Goal: Task Accomplishment & Management: Use online tool/utility

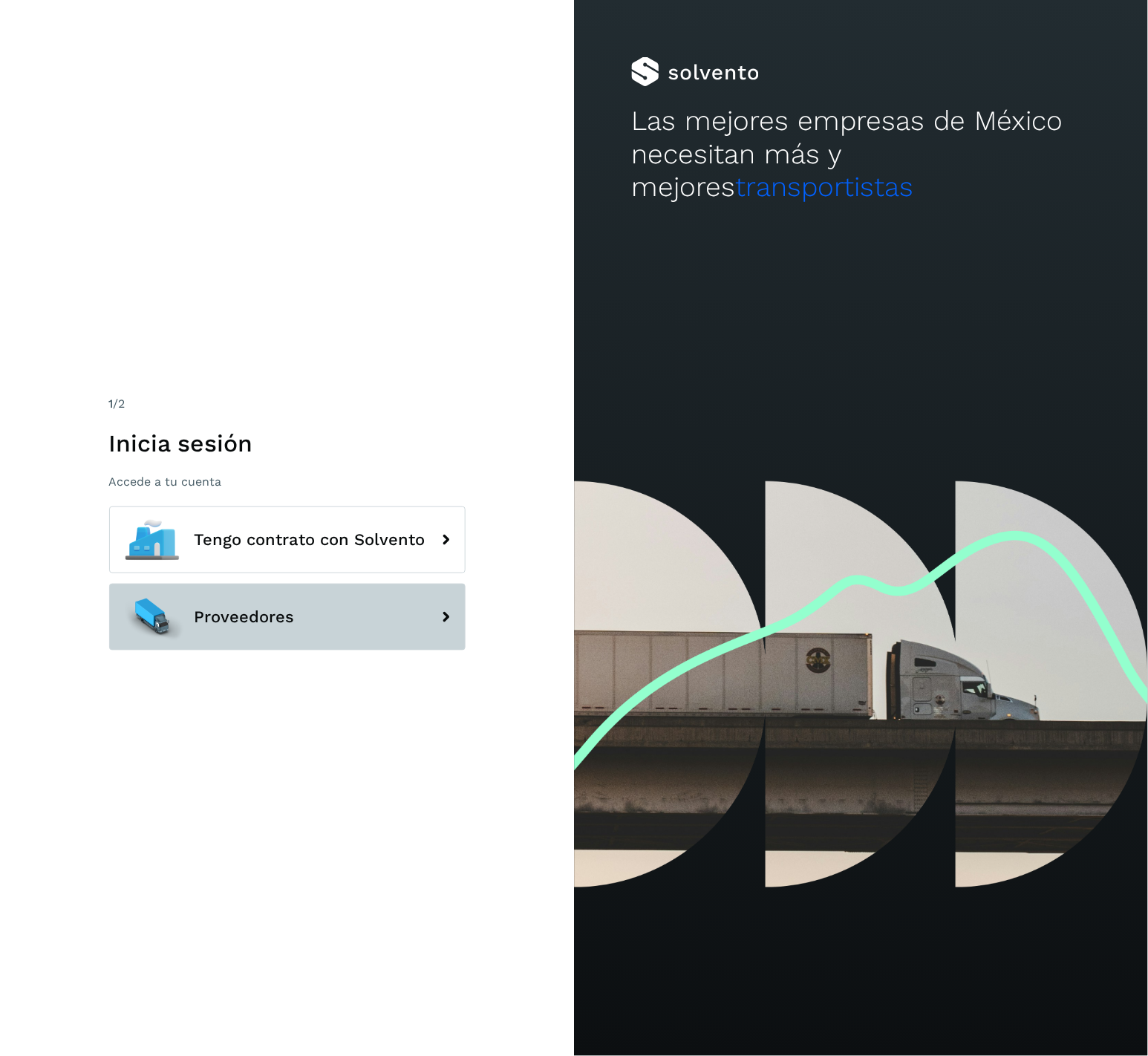
click at [315, 623] on button "Proveedores" at bounding box center [287, 617] width 357 height 67
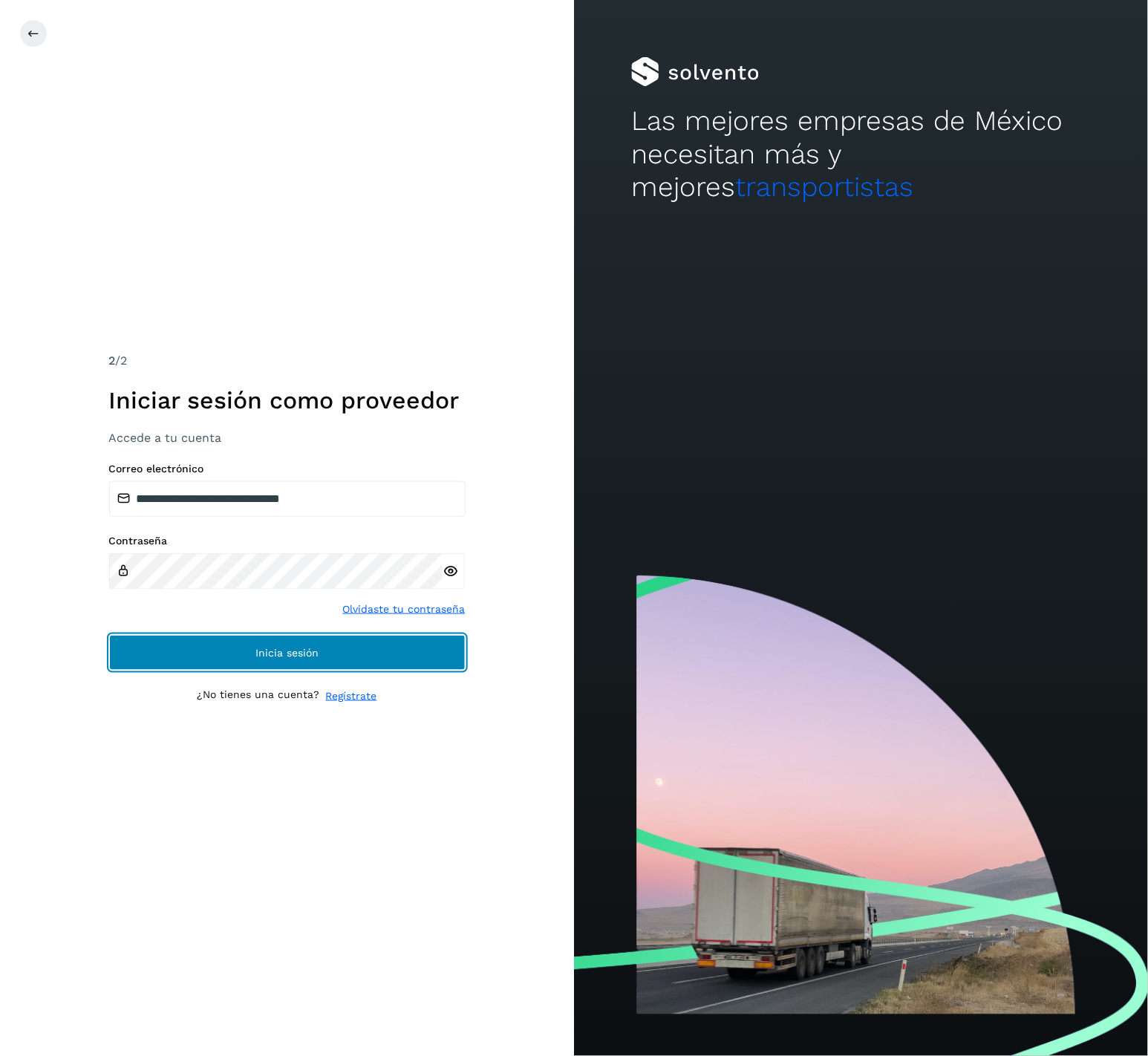
click at [304, 648] on span "Inicia sesión" at bounding box center [286, 652] width 63 height 10
drag, startPoint x: 304, startPoint y: 648, endPoint x: 175, endPoint y: 655, distance: 129.2
click at [175, 655] on button "Inicia sesión" at bounding box center [287, 652] width 357 height 36
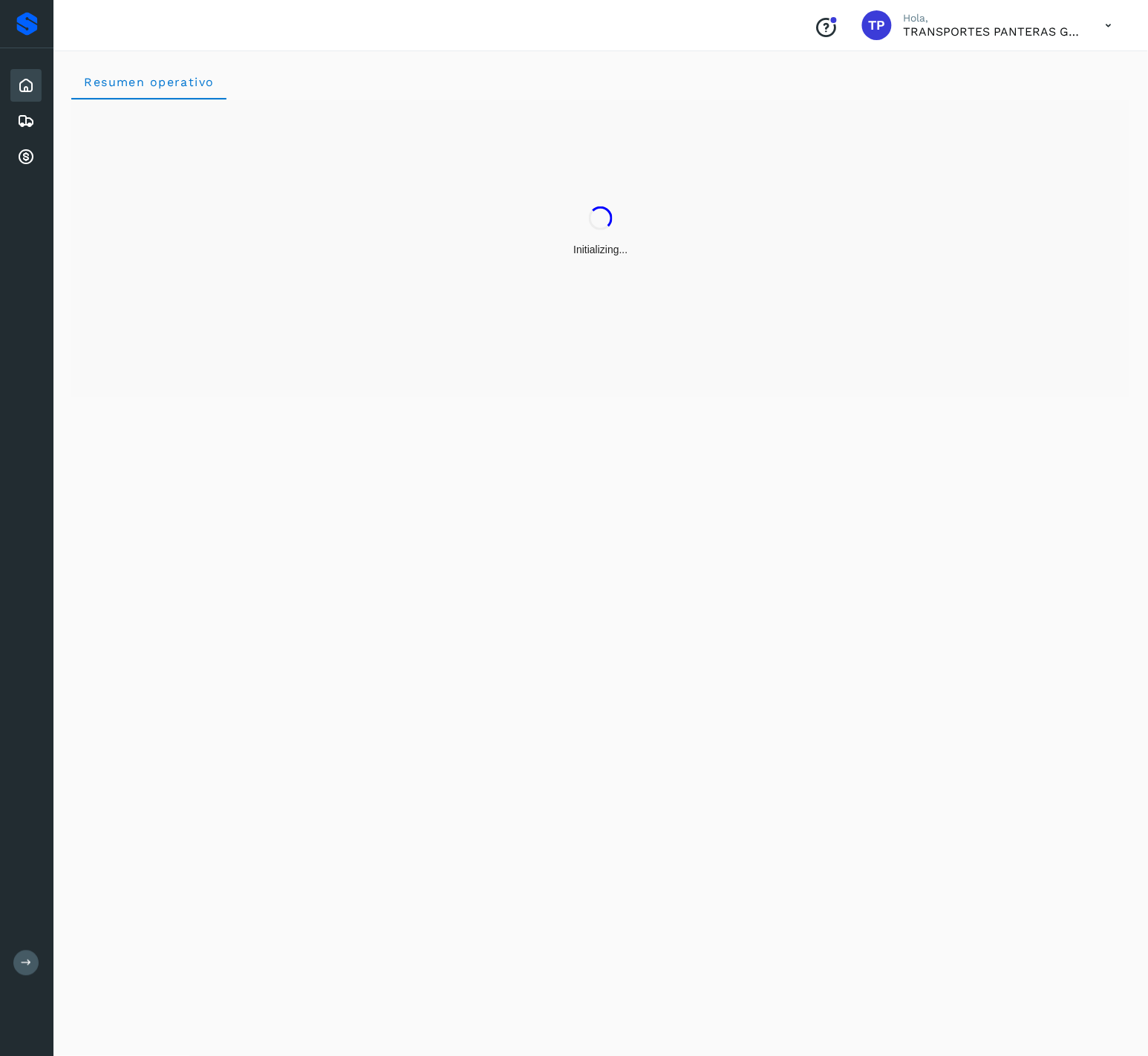
click at [26, 175] on div "Inicio Embarques Cuentas por cobrar" at bounding box center [26, 120] width 54 height 145
click at [30, 159] on icon at bounding box center [25, 156] width 18 height 18
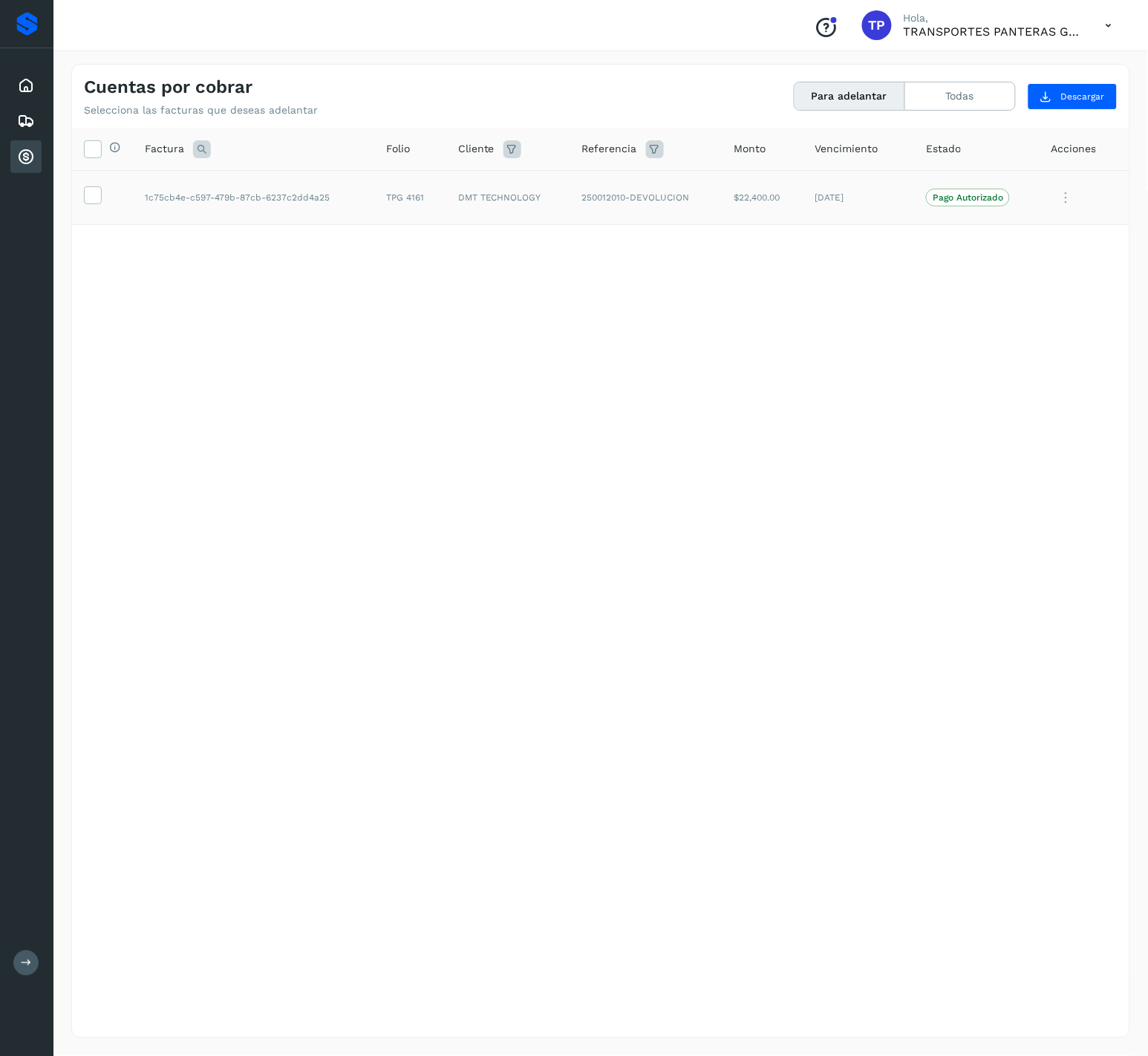
click at [413, 192] on td "TPG 4161" at bounding box center [410, 197] width 71 height 55
copy td "4161"
click at [97, 192] on icon at bounding box center [92, 194] width 16 height 16
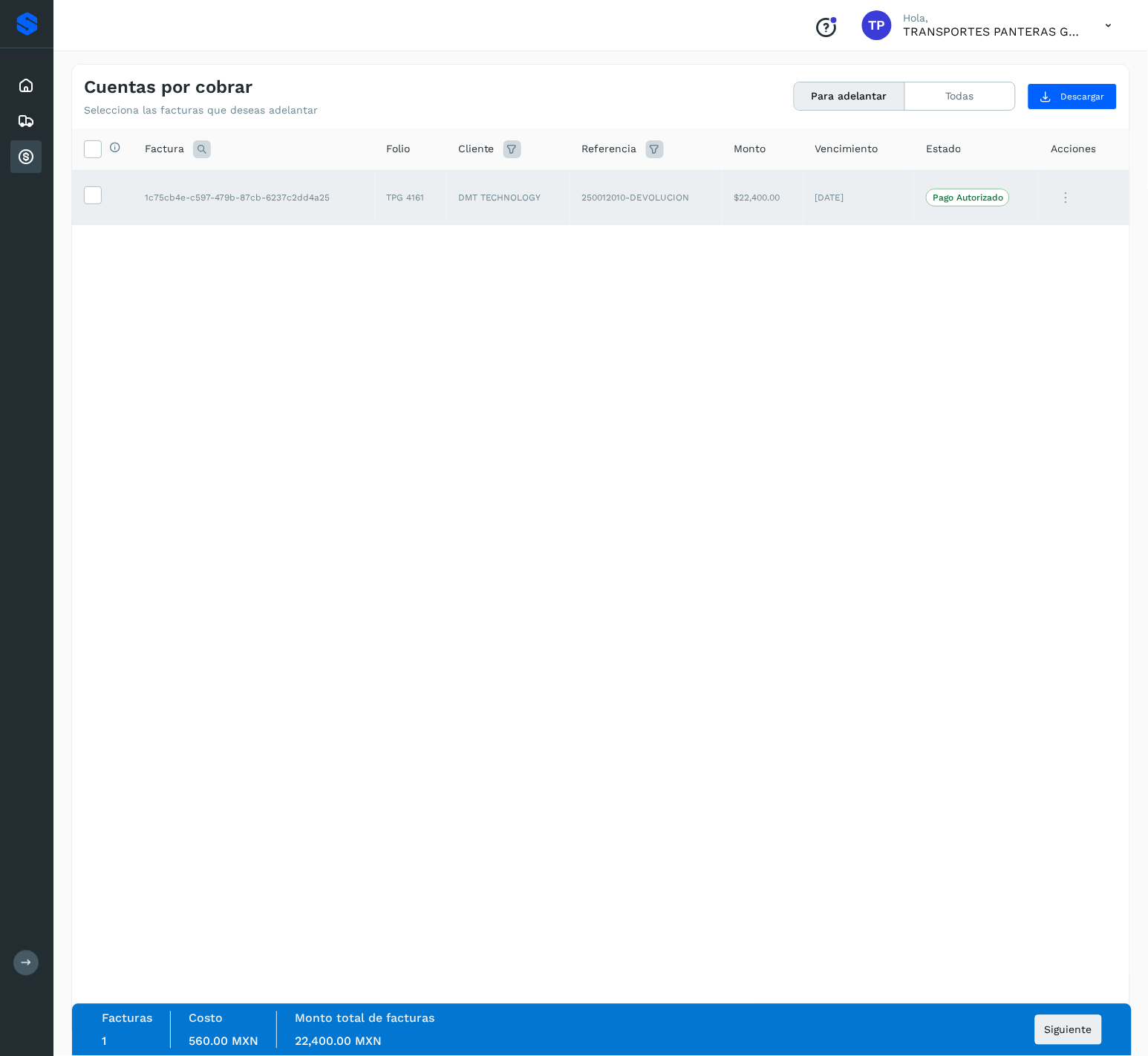
click at [1071, 1011] on div "Facturas 1 Costo 560.00 MXN Monto total de facturas 22,400.00 MXN Siguiente" at bounding box center [601, 1030] width 1000 height 38
click at [1069, 1026] on span "Siguiente" at bounding box center [1068, 1030] width 48 height 10
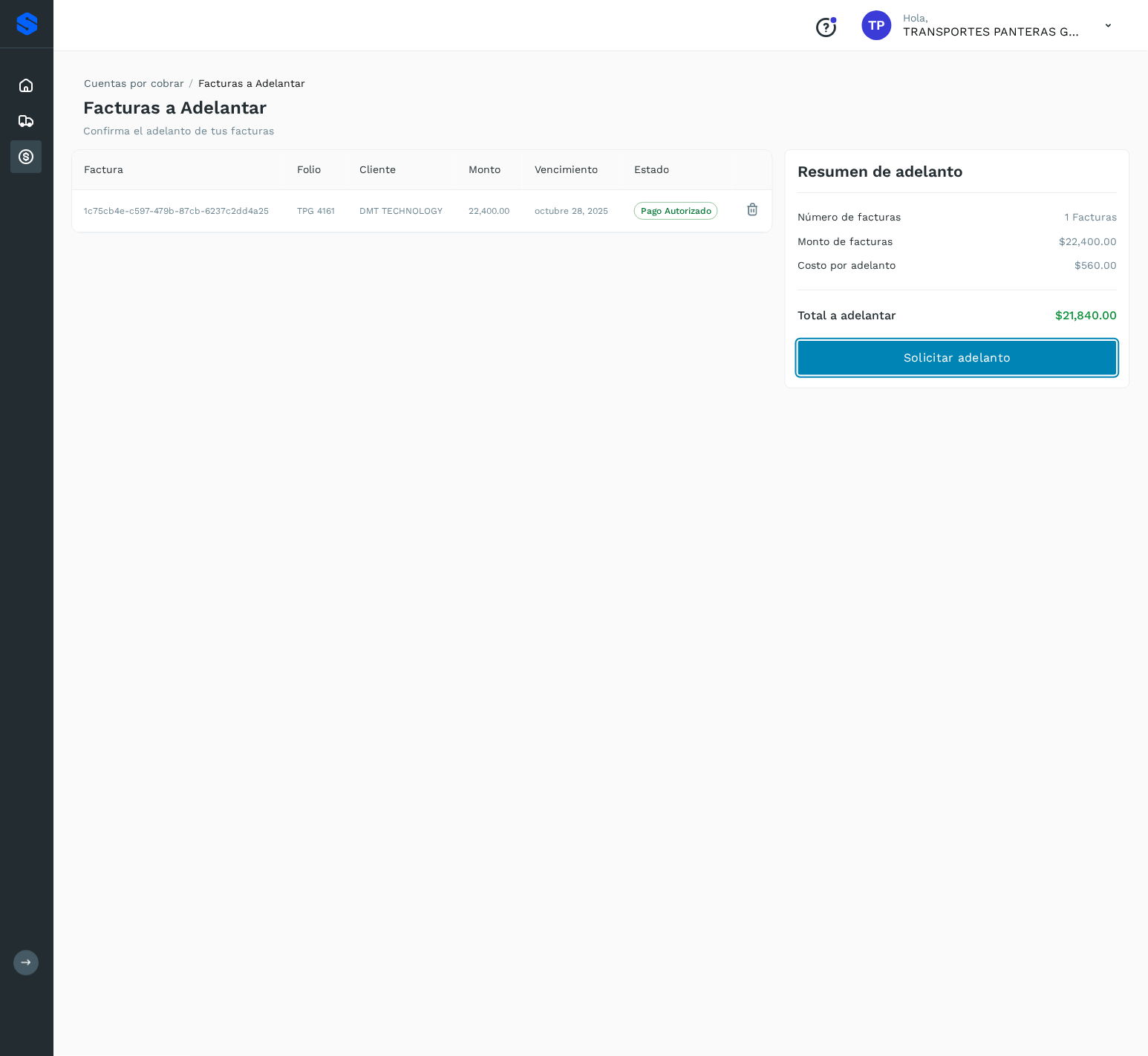
click at [1017, 346] on button "Solicitar adelanto" at bounding box center [957, 358] width 320 height 36
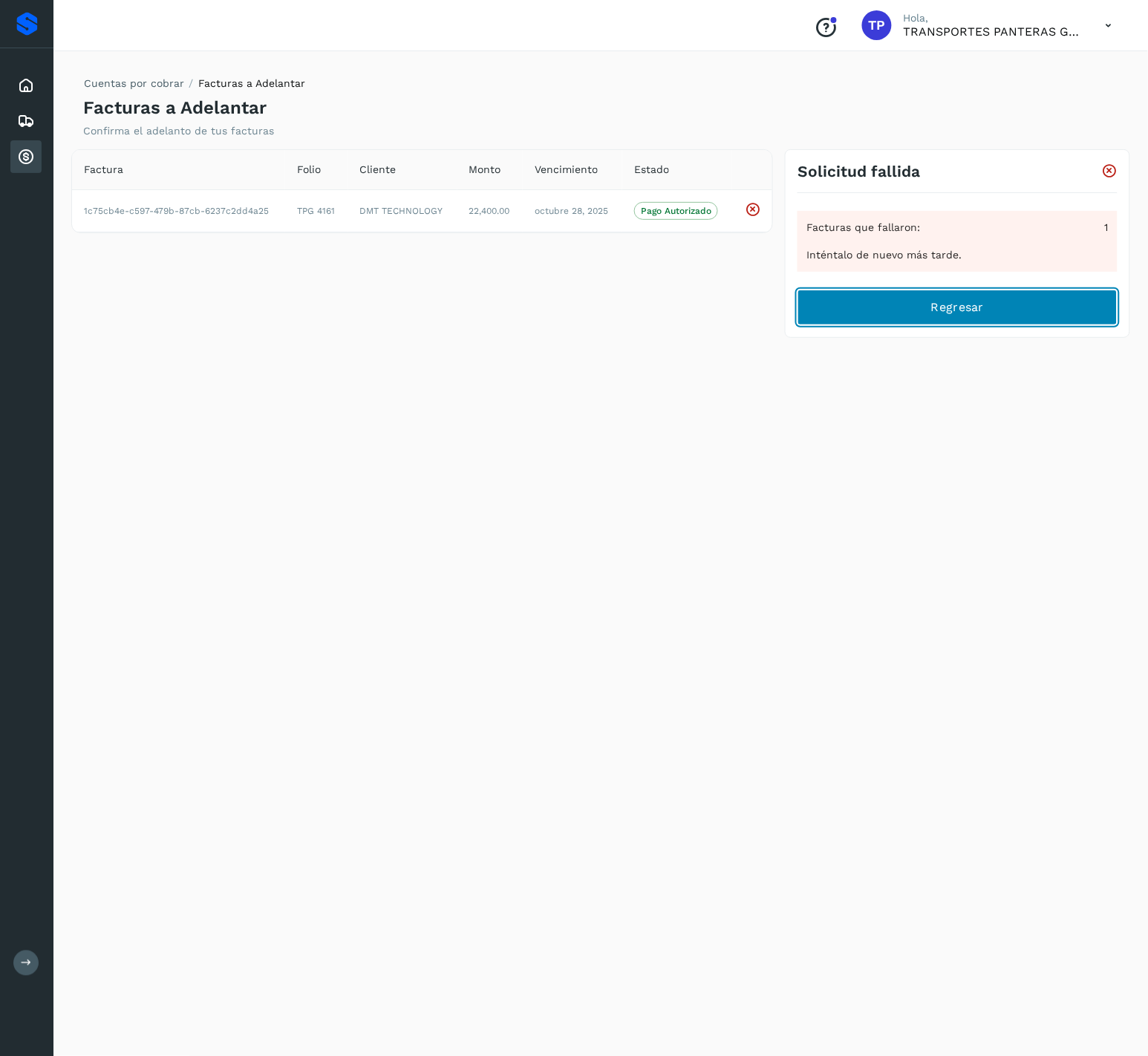
click at [953, 312] on span "Regresar" at bounding box center [957, 307] width 53 height 16
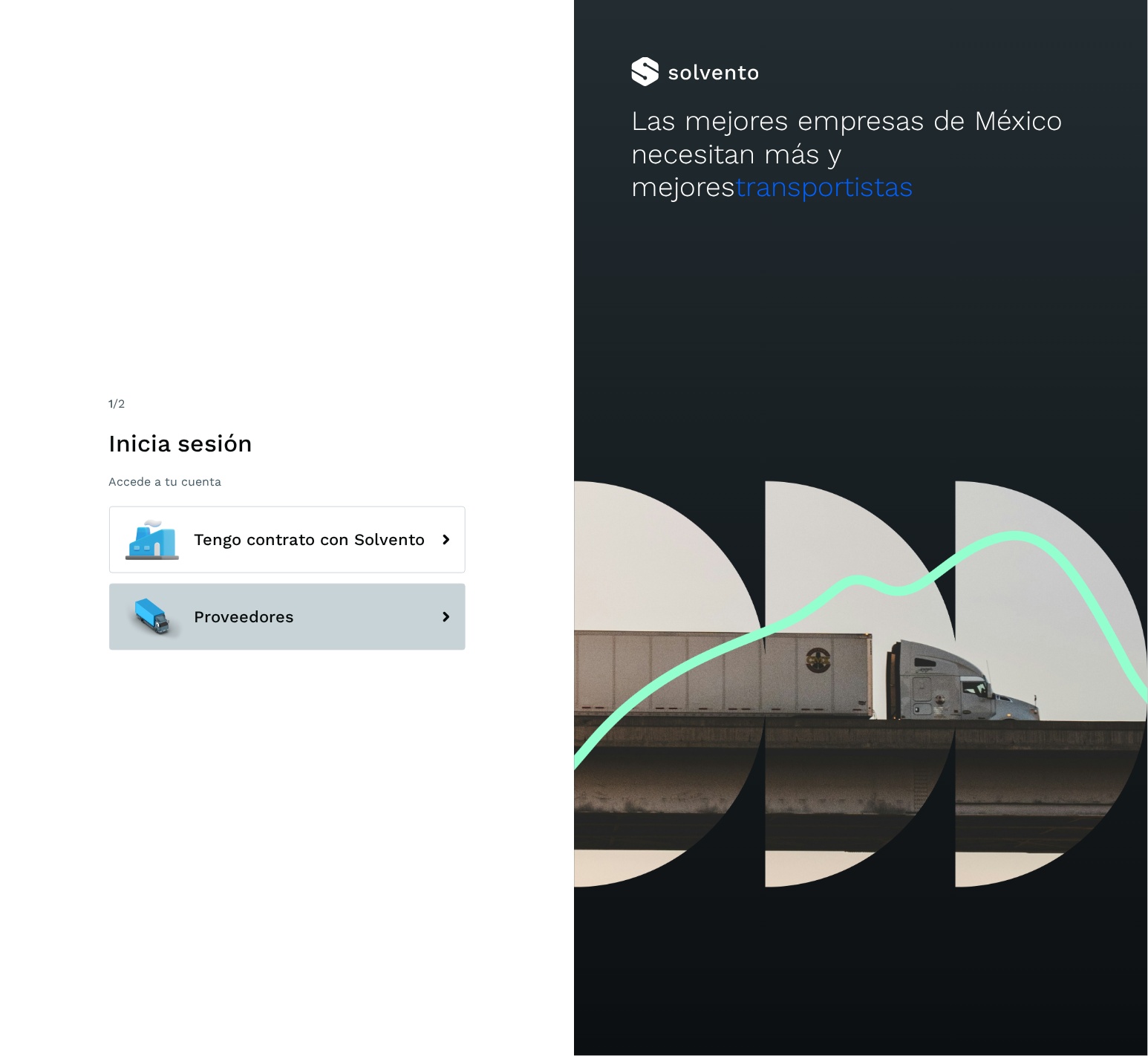
click at [286, 620] on span "Proveedores" at bounding box center [244, 617] width 100 height 18
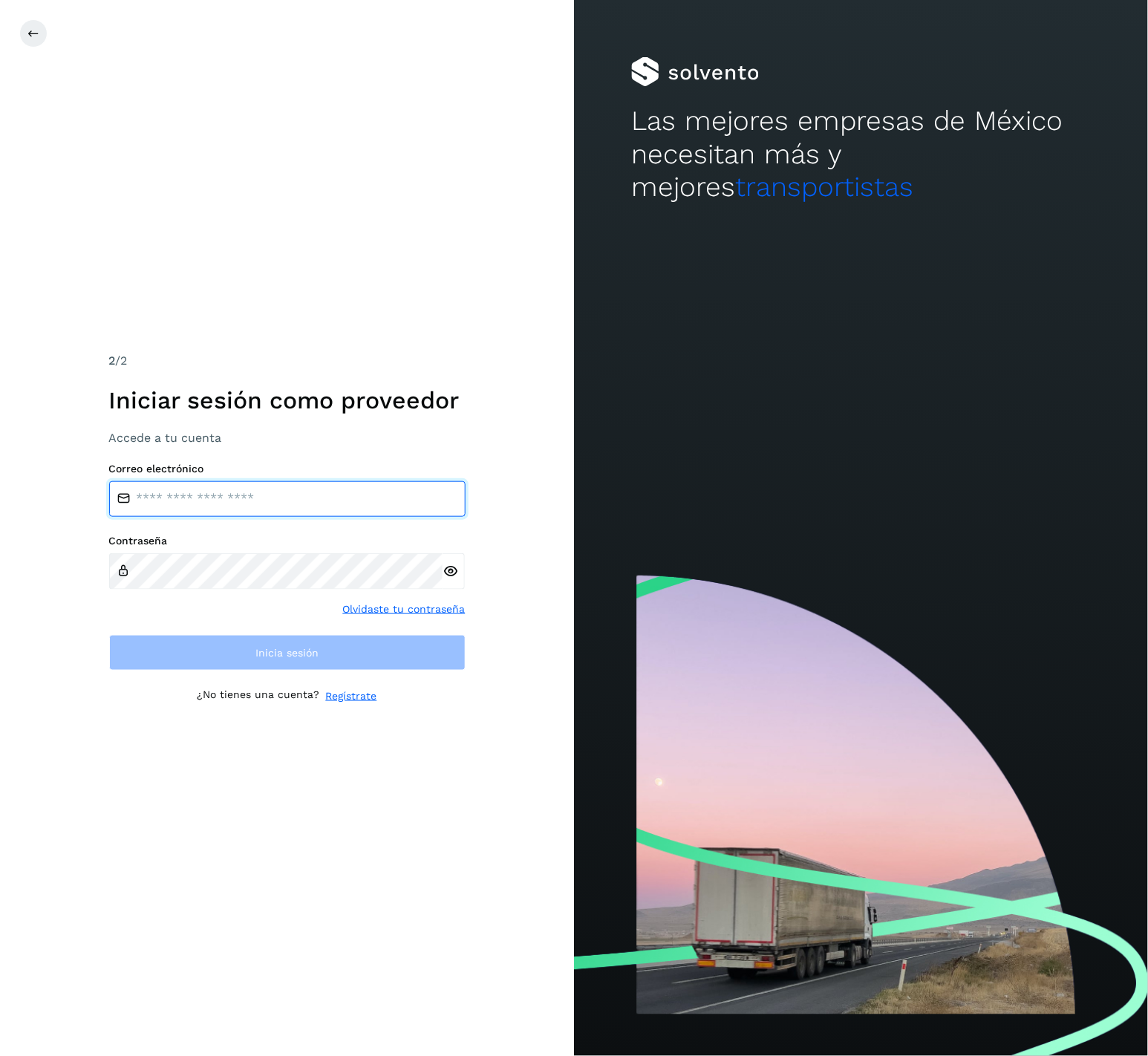
type input "**********"
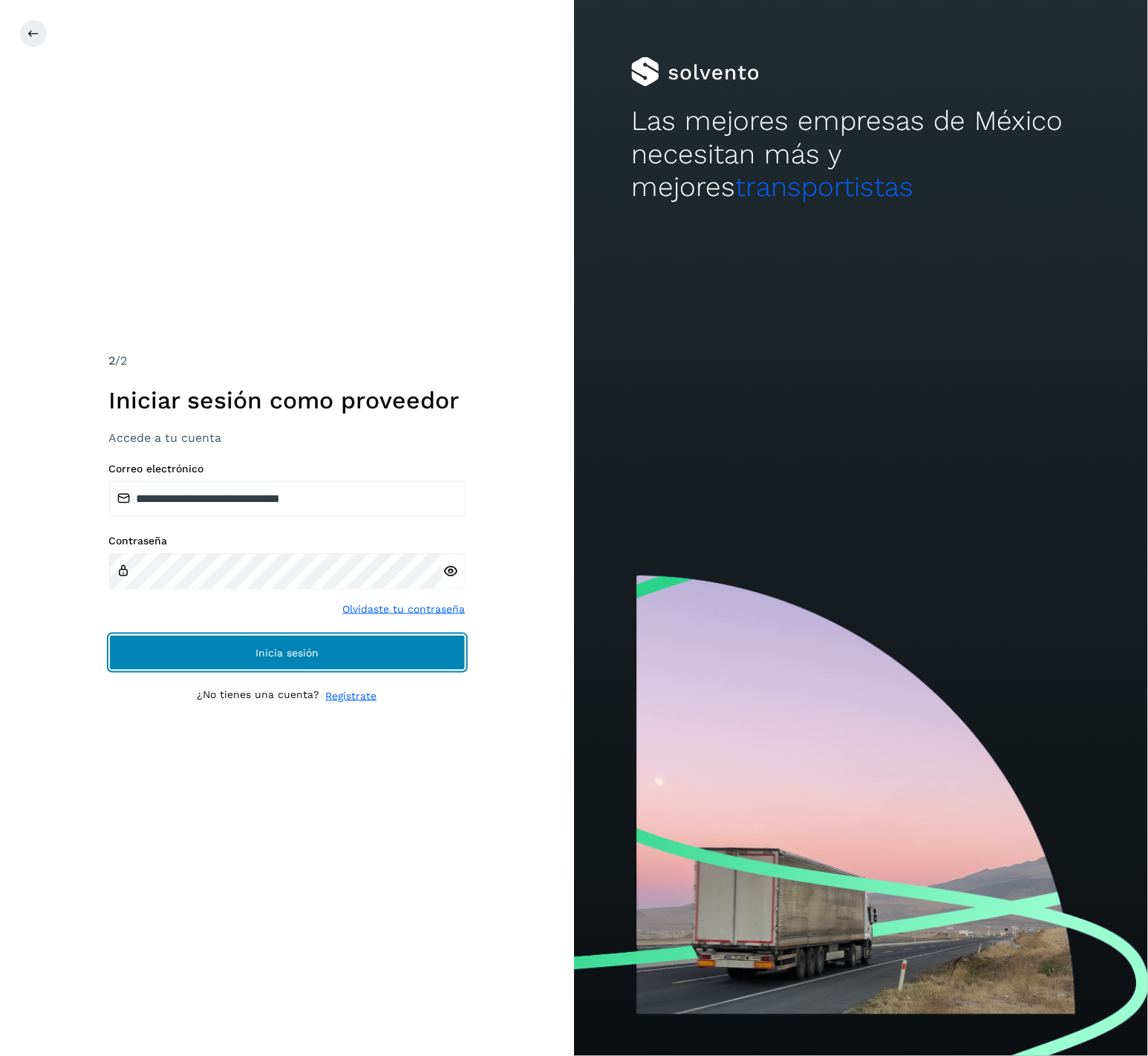
click at [286, 649] on span "Inicia sesión" at bounding box center [286, 652] width 63 height 10
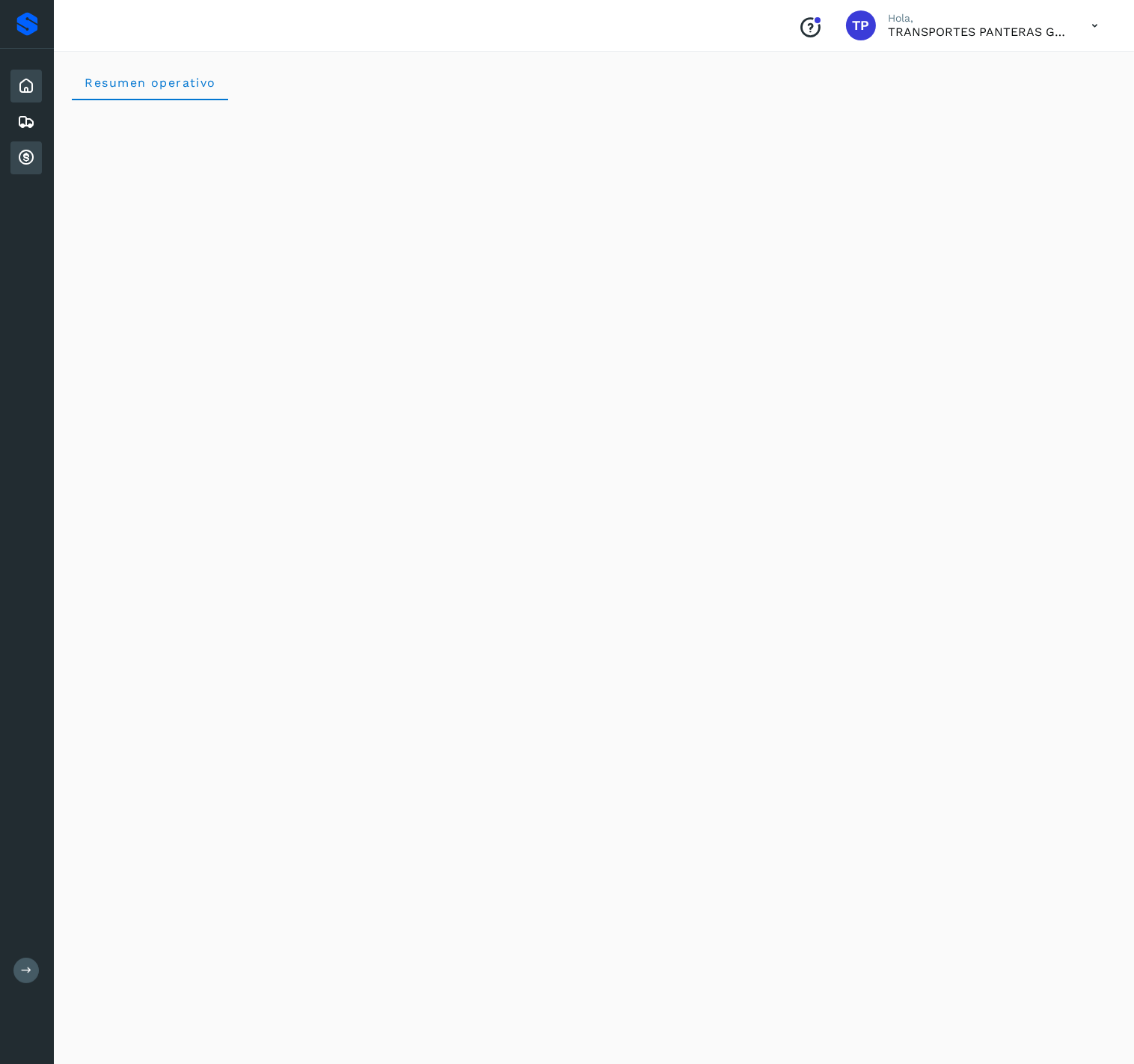
click at [27, 152] on icon at bounding box center [26, 157] width 18 height 18
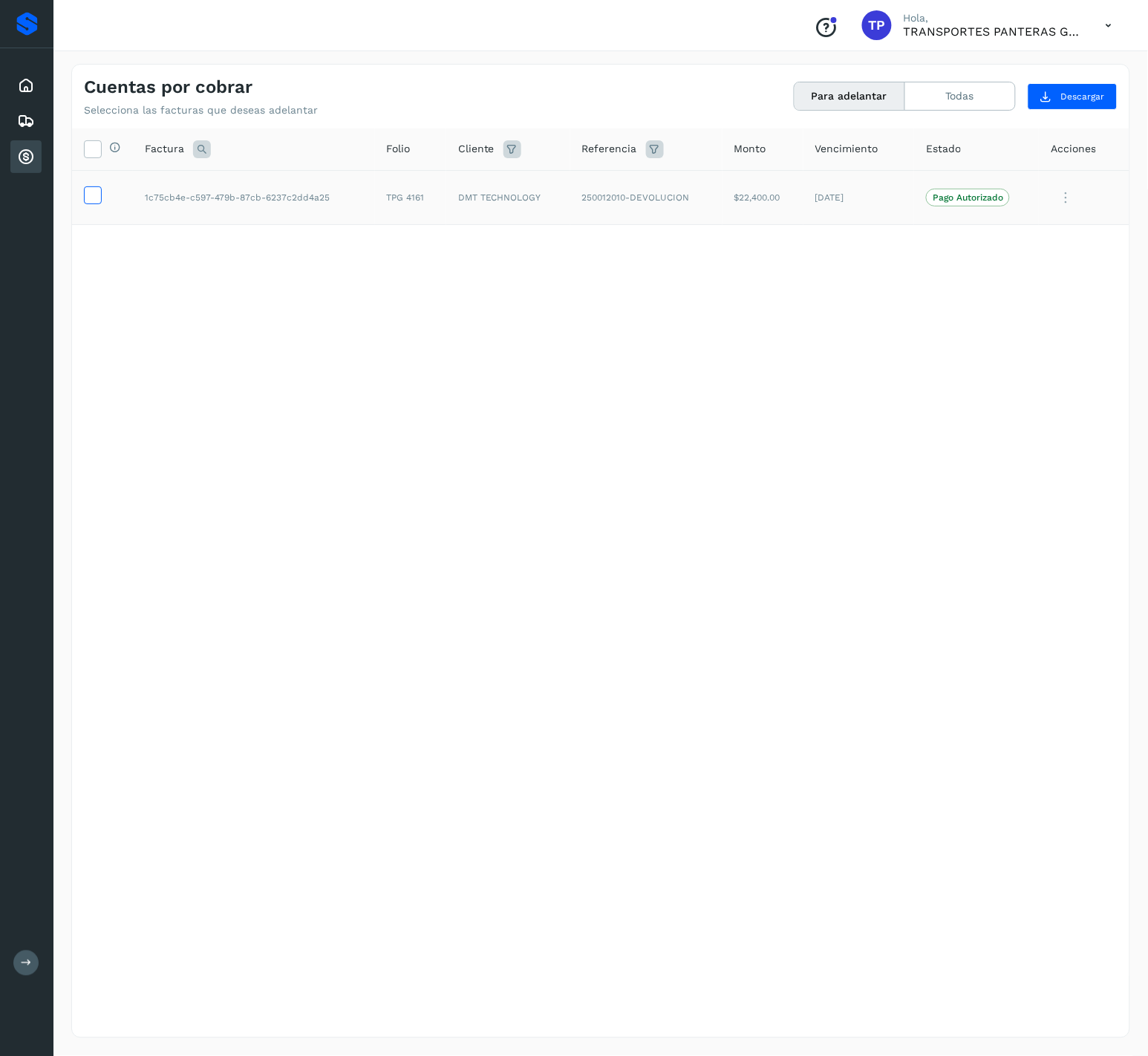
click at [87, 193] on icon at bounding box center [92, 194] width 16 height 16
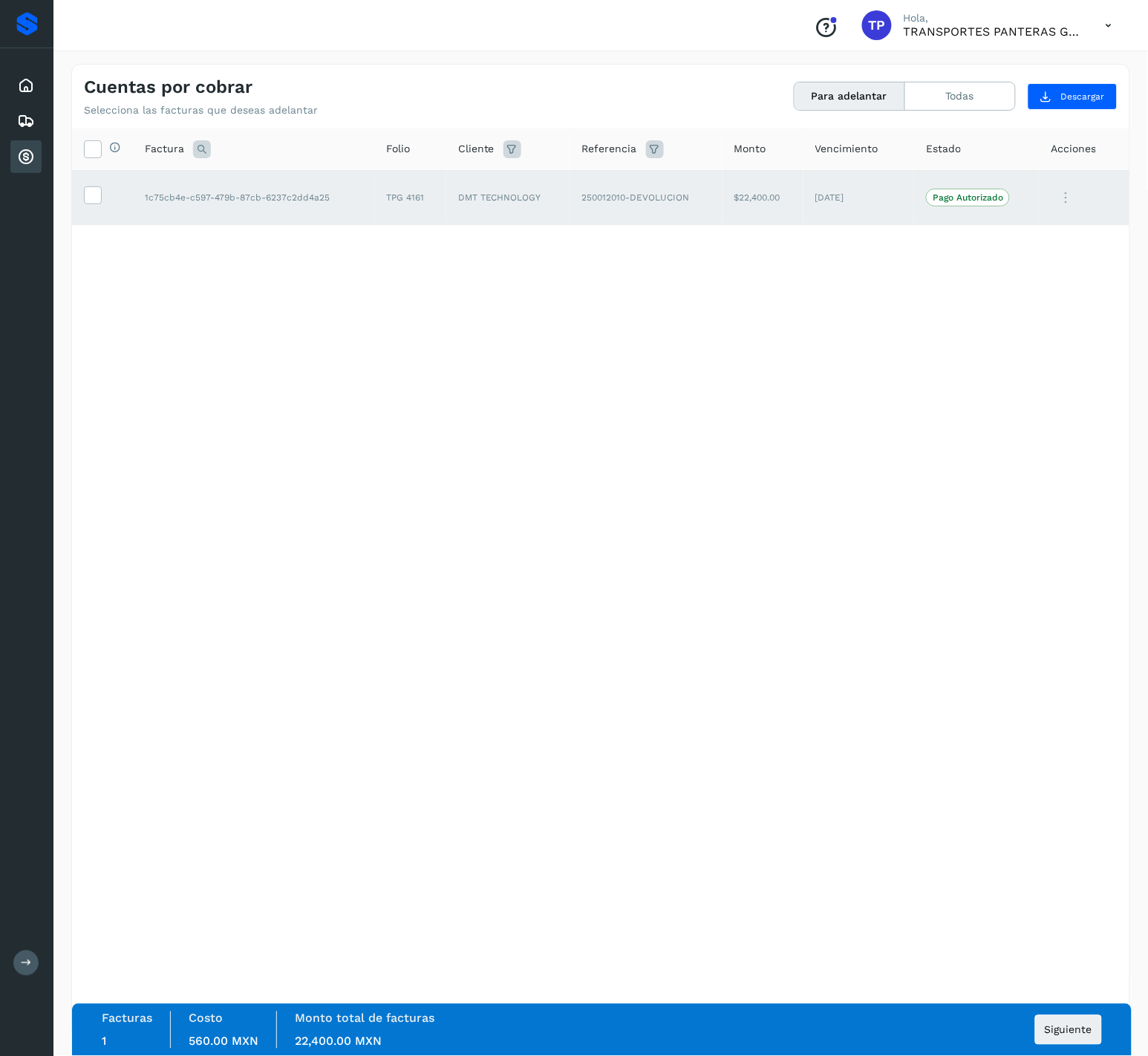
click at [982, 192] on p "Pago Autorizado" at bounding box center [967, 197] width 70 height 10
click at [1067, 1025] on span "Siguiente" at bounding box center [1068, 1030] width 48 height 10
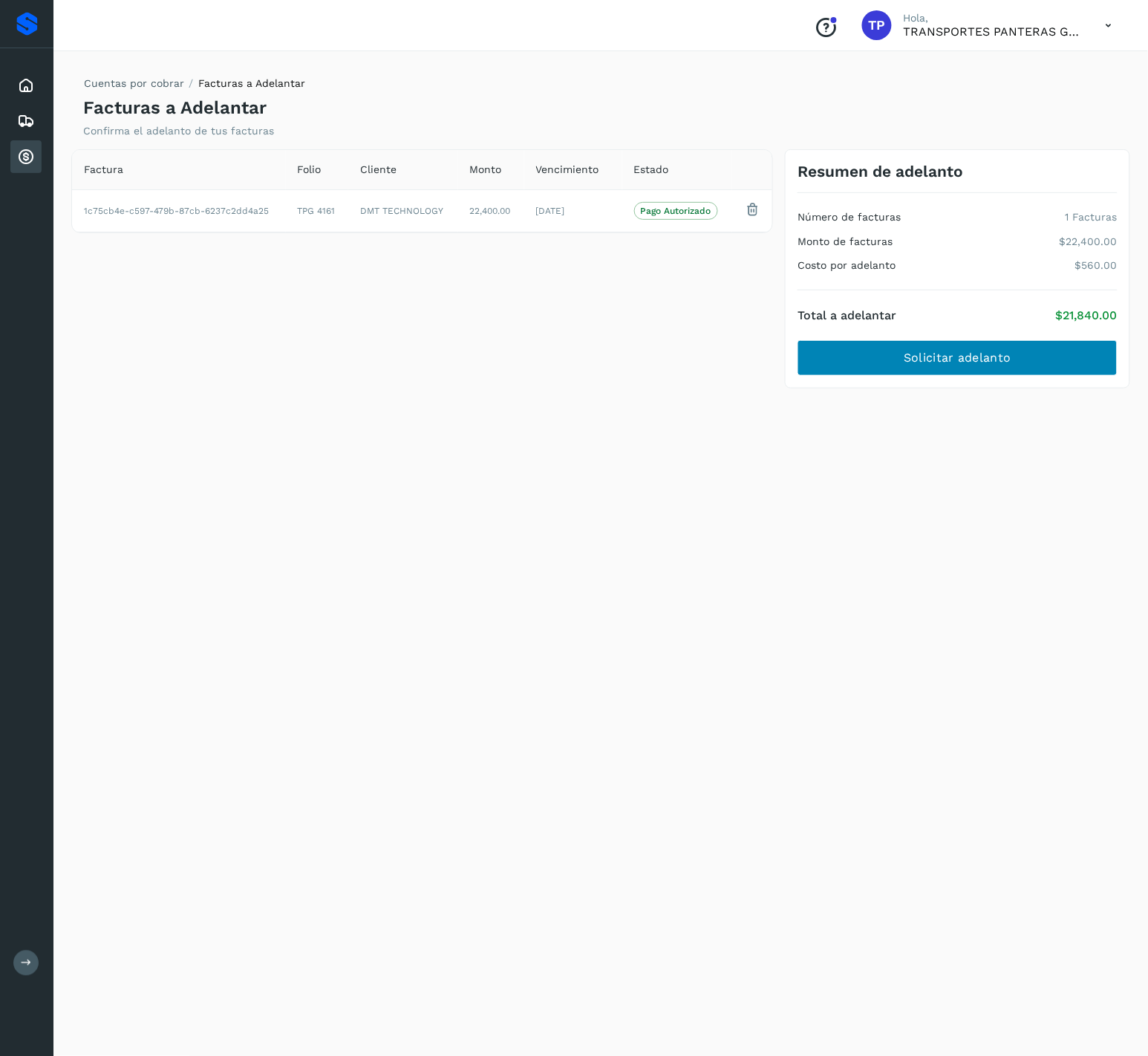
click at [968, 378] on div "Resumen de adelanto Número de facturas 1 Facturas Monto de facturas $22,400.00 …" at bounding box center [957, 268] width 345 height 239
click at [977, 358] on span "Solicitar adelanto" at bounding box center [957, 358] width 107 height 16
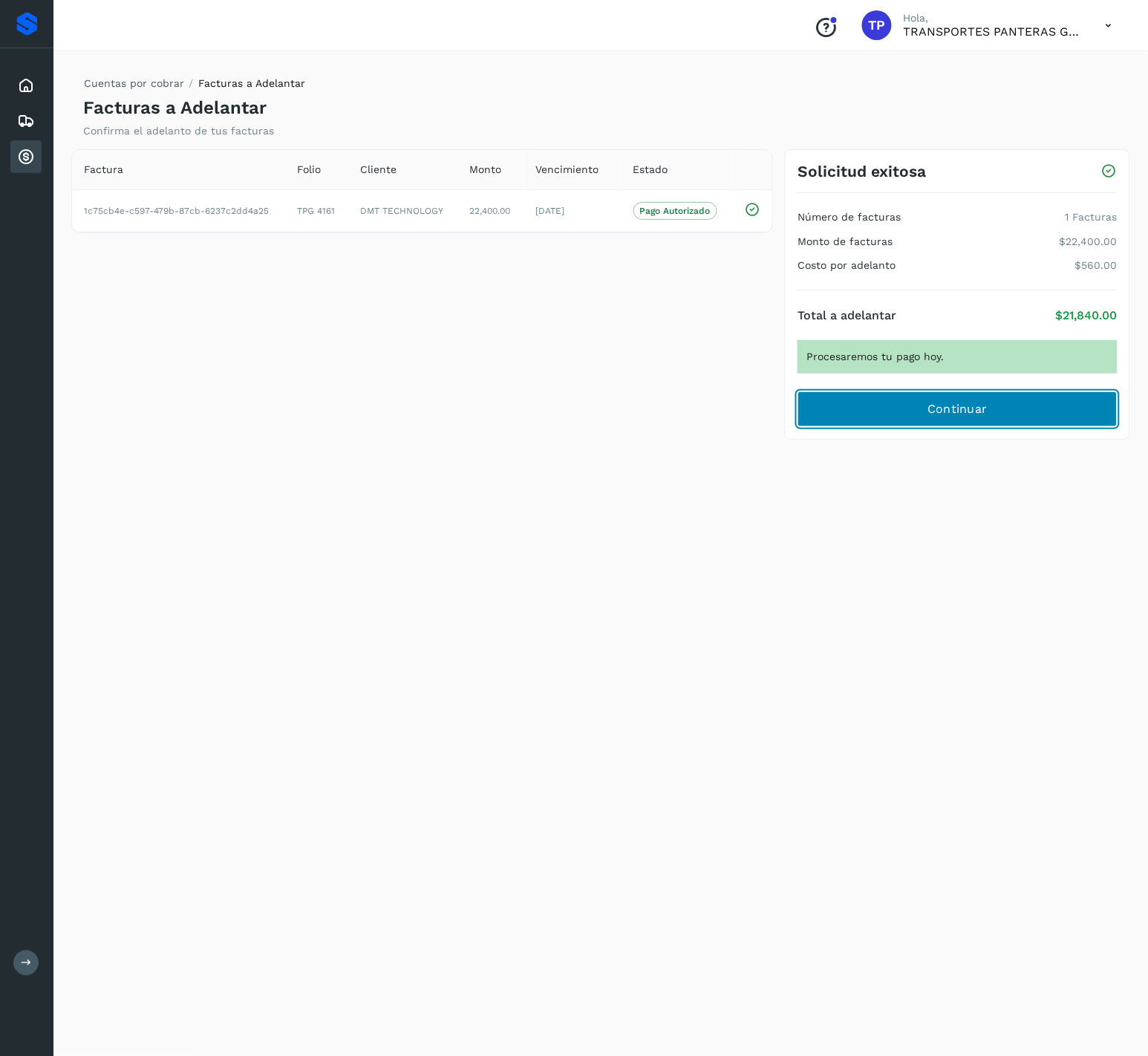
click at [1018, 423] on button "Continuar" at bounding box center [957, 409] width 320 height 36
